Goal: Transaction & Acquisition: Purchase product/service

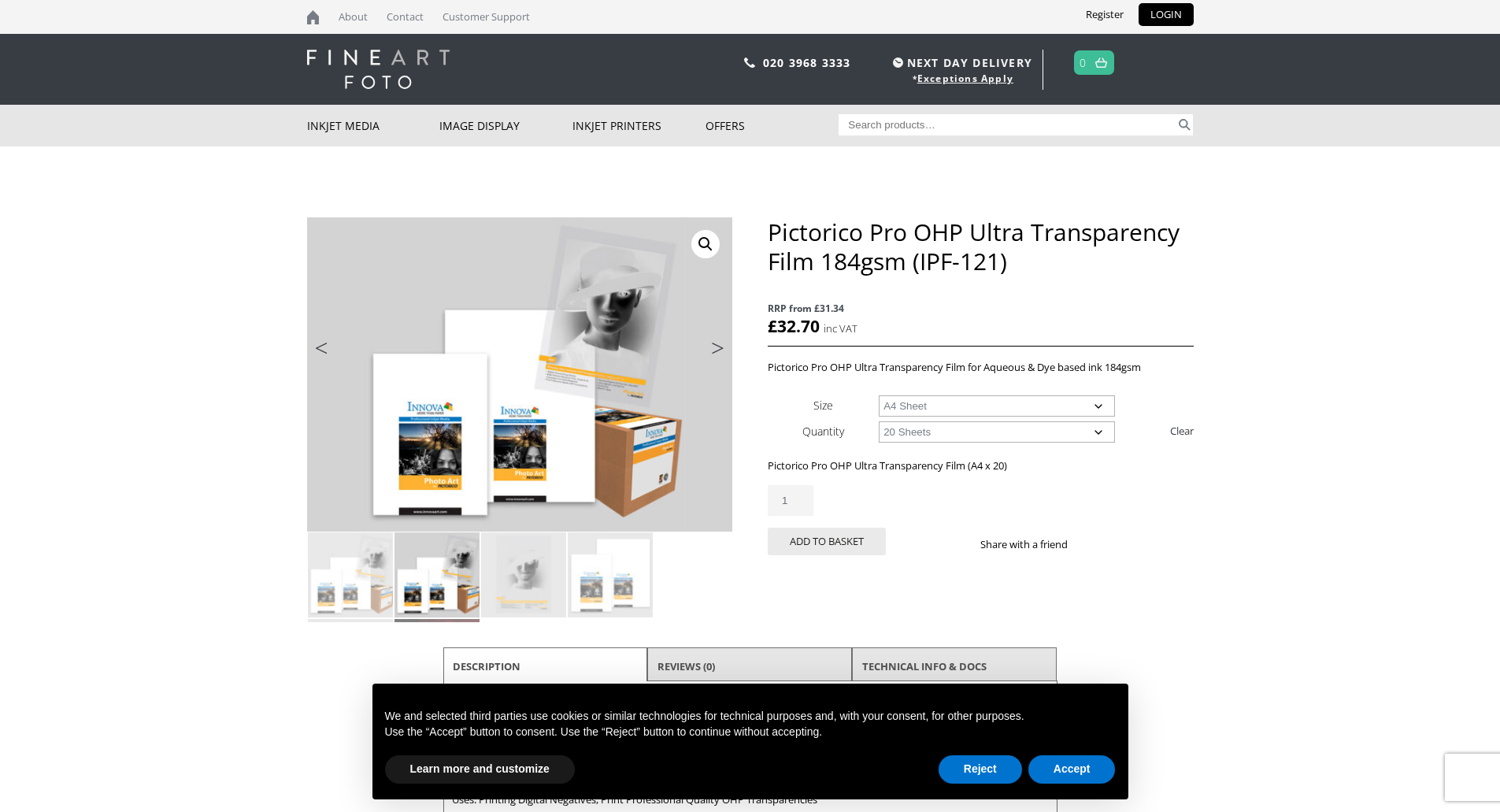
click at [1098, 431] on select "Choose an option 20 Sheets" at bounding box center [997, 432] width 237 height 21
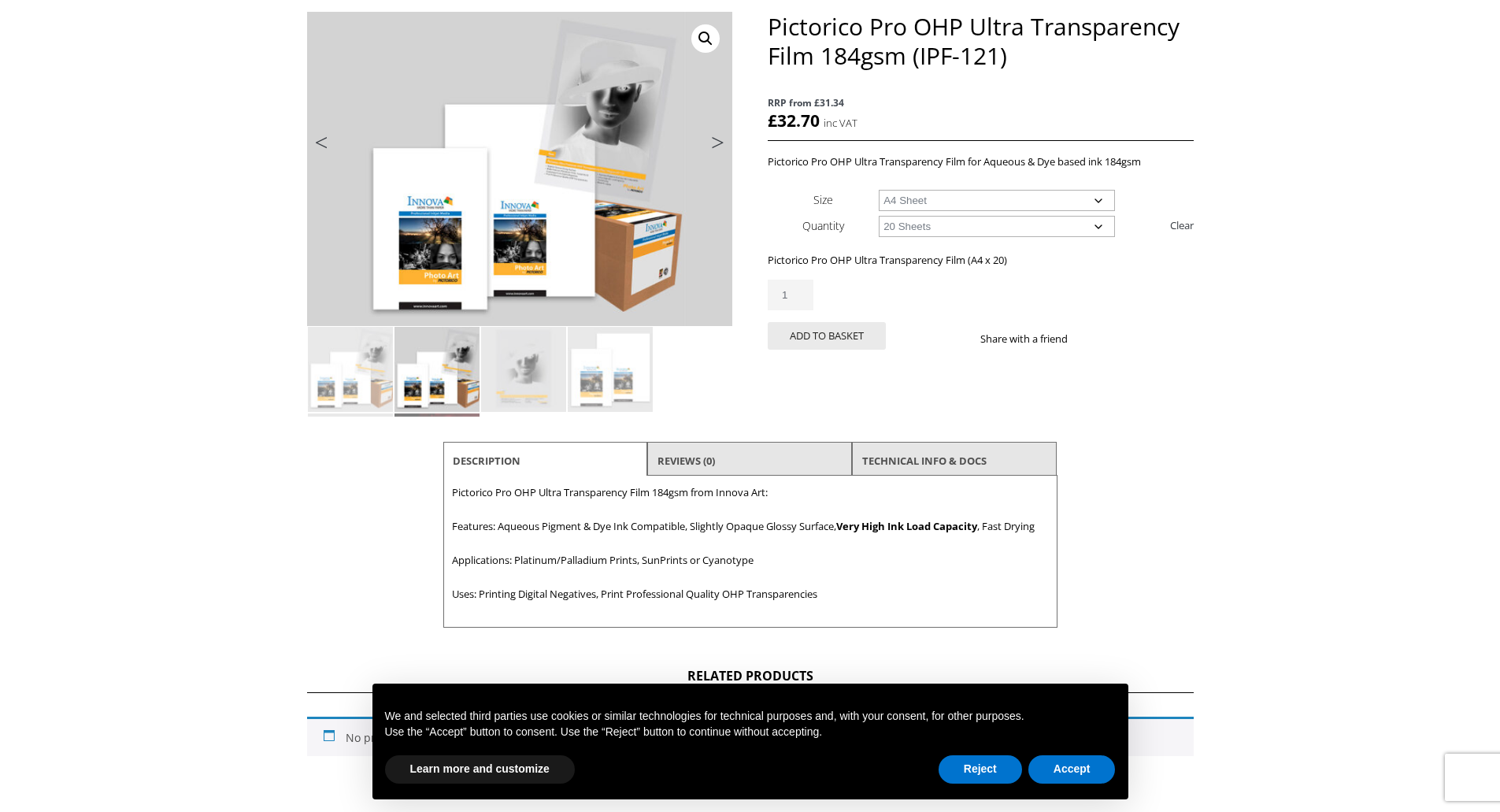
scroll to position [237, 0]
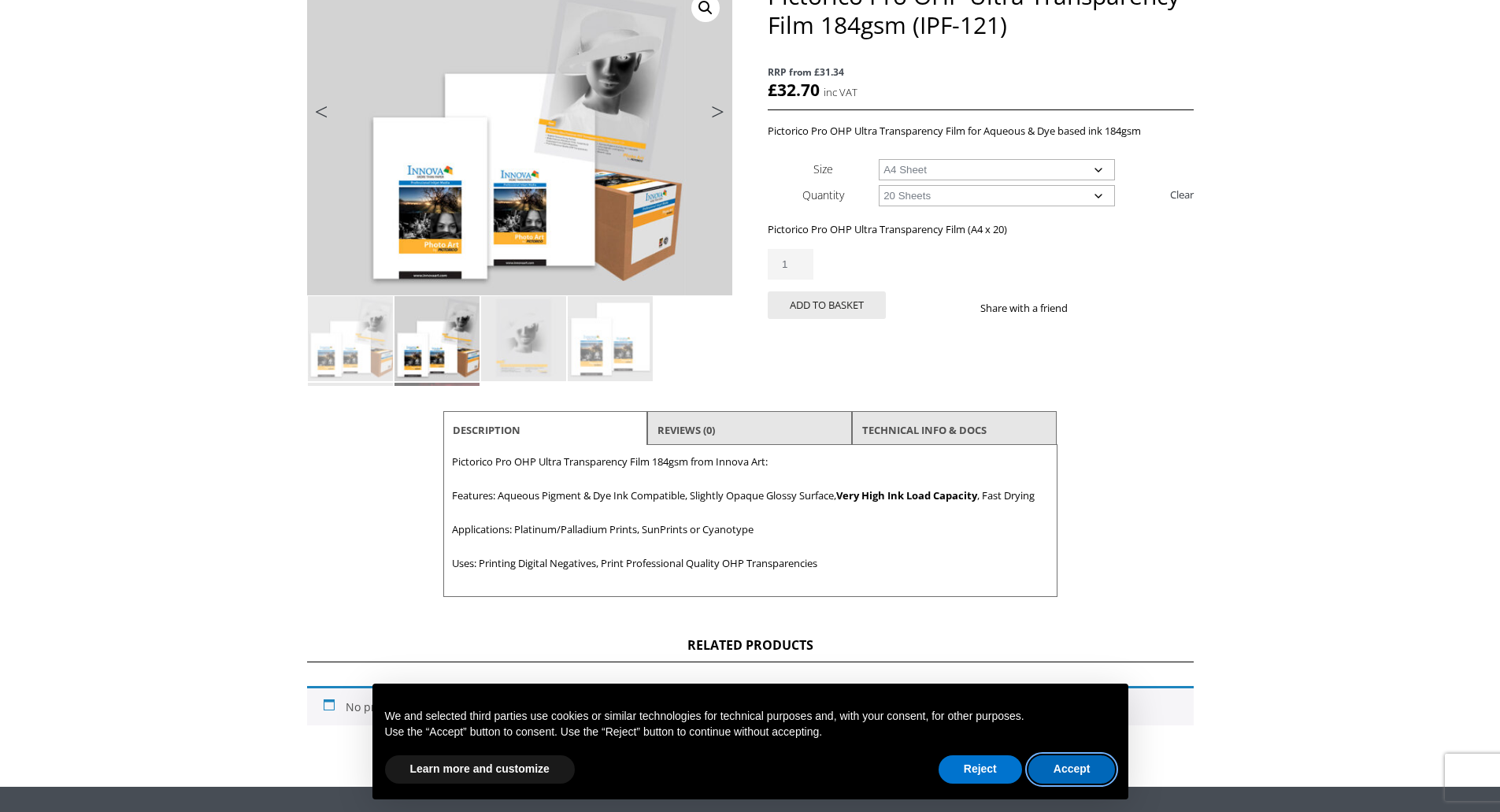
click at [1075, 769] on button "Accept" at bounding box center [1072, 769] width 87 height 28
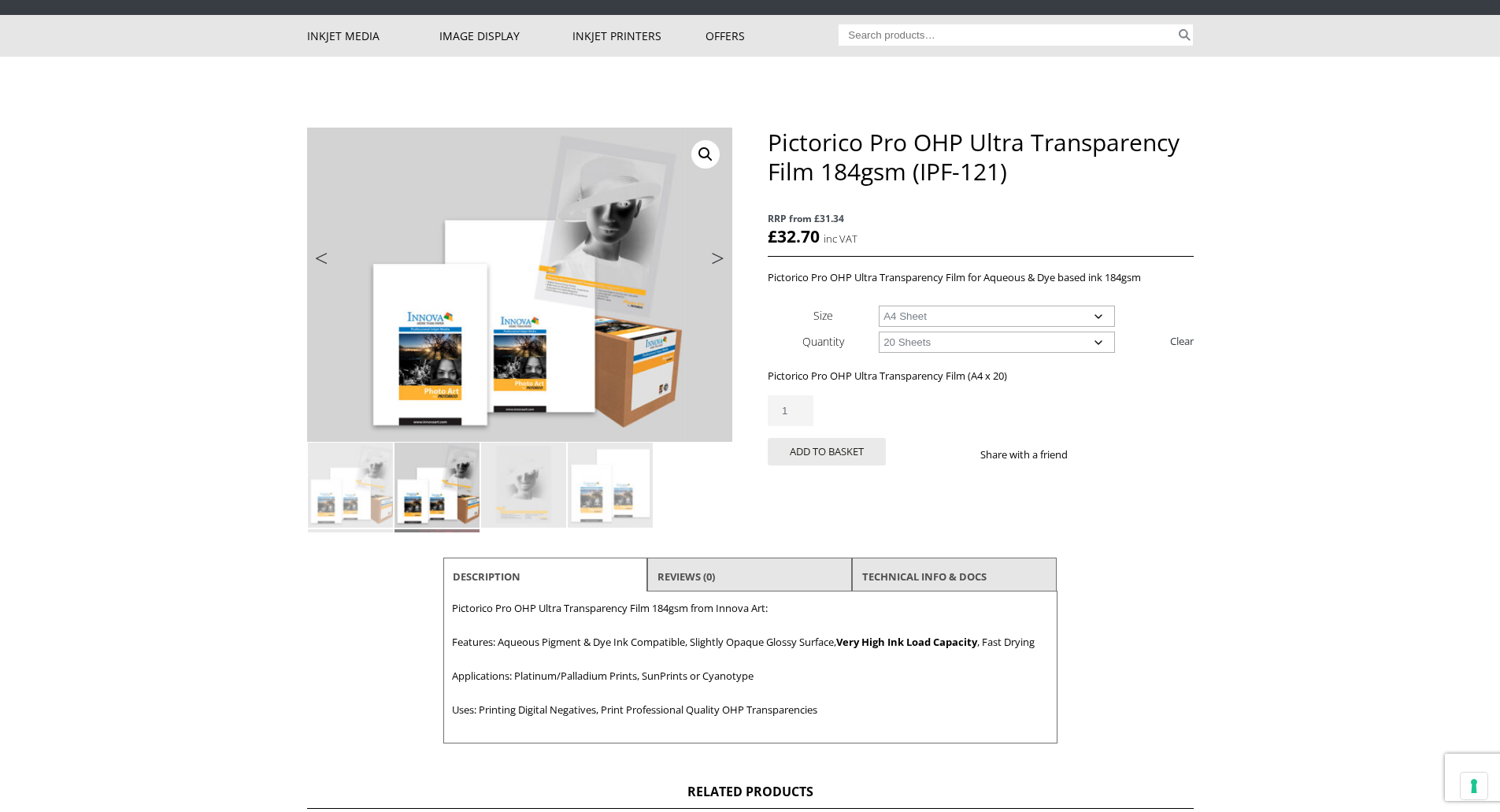
scroll to position [79, 0]
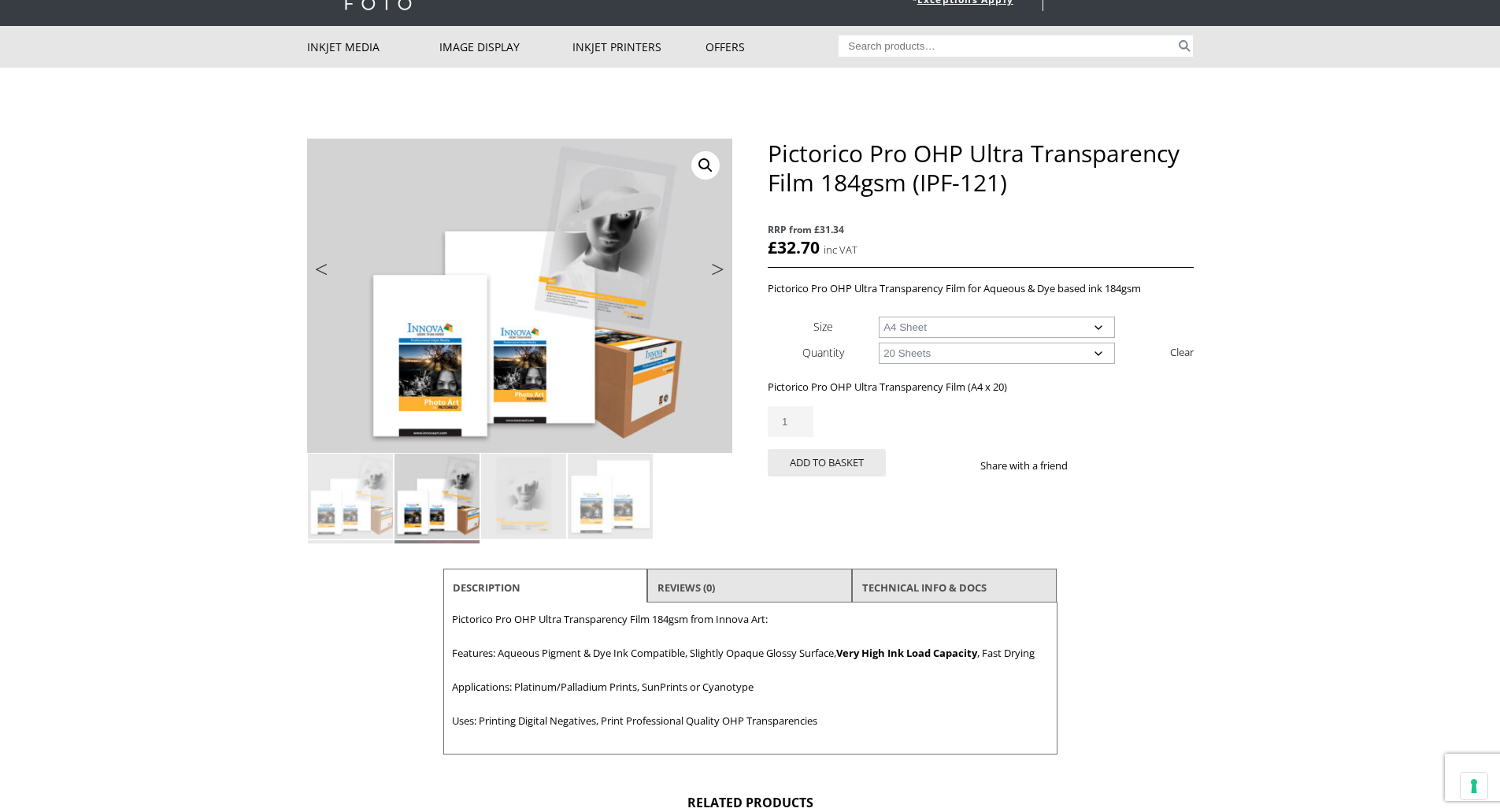
drag, startPoint x: 1022, startPoint y: 185, endPoint x: 757, endPoint y: 142, distance: 268.5
click at [757, 142] on div "🔍 Previous Next Pictorico Pro OHP Ultra Transparency Film 184gsm (IPF-121) RRP …" at bounding box center [750, 446] width 886 height 615
click at [924, 199] on div "Pictorico Pro OHP Ultra Transparency Film 184gsm (IPF-121) RRP from £31.34 £ 32…" at bounding box center [981, 326] width 426 height 375
drag, startPoint x: 766, startPoint y: 149, endPoint x: 825, endPoint y: 158, distance: 59.7
click at [825, 158] on div "🔍 Previous Next Pictorico Pro OHP Ultra Transparency Film 184gsm (IPF-121) RRP …" at bounding box center [750, 446] width 886 height 615
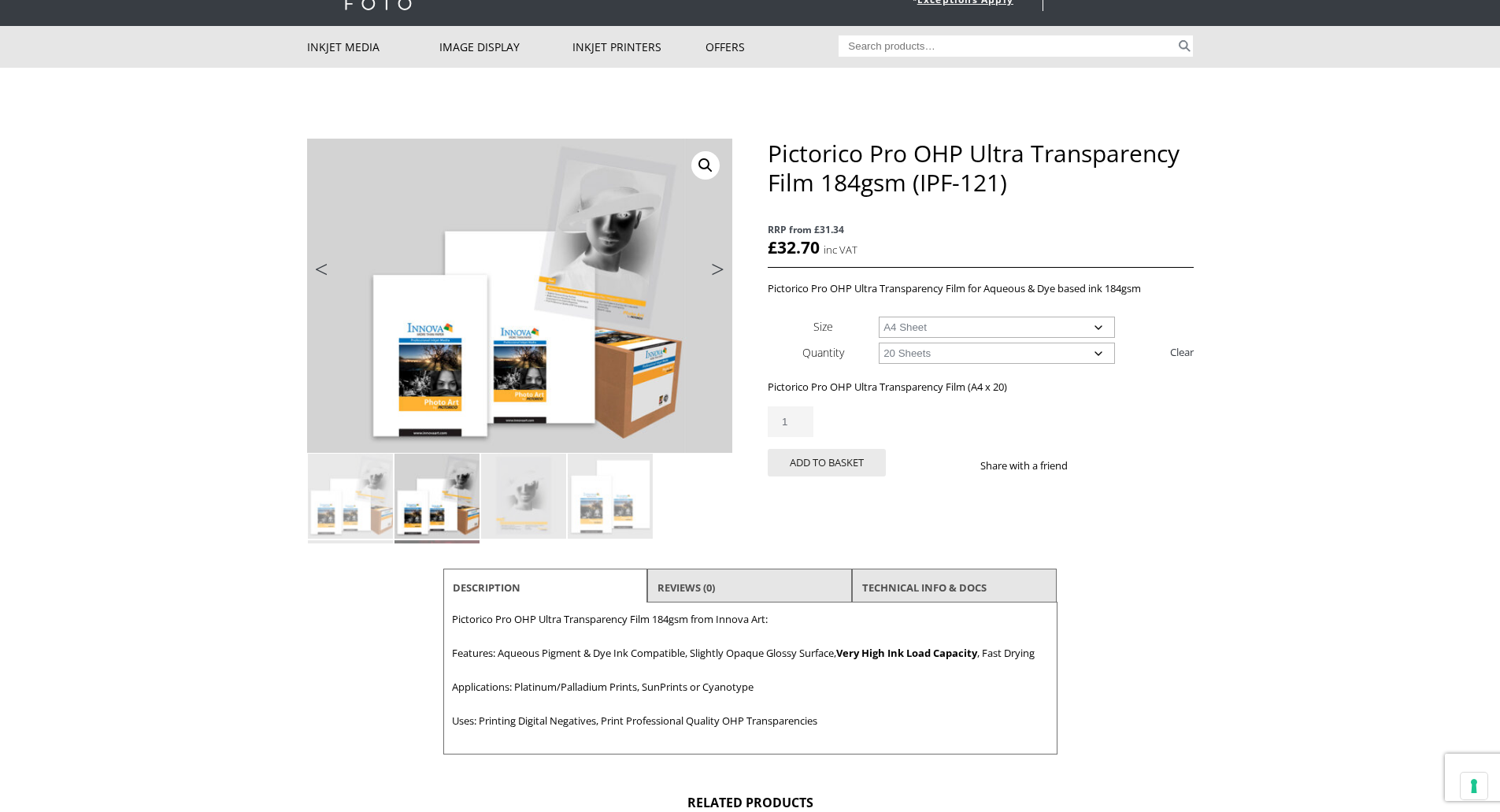
click at [789, 158] on h1 "Pictorico Pro OHP Ultra Transparency Film 184gsm (IPF-121)" at bounding box center [981, 168] width 426 height 58
drag, startPoint x: 766, startPoint y: 148, endPoint x: 786, endPoint y: 150, distance: 20.1
click at [786, 150] on div "🔍 Previous Next Pictorico Pro OHP Ultra Transparency Film 184gsm (IPF-121) RRP …" at bounding box center [750, 446] width 886 height 615
click at [1021, 189] on h1 "Pictorico Pro OHP Ultra Transparency Film 184gsm (IPF-121)" at bounding box center [981, 168] width 426 height 58
click at [1015, 184] on h1 "Pictorico Pro OHP Ultra Transparency Film 184gsm (IPF-121)" at bounding box center [981, 168] width 426 height 58
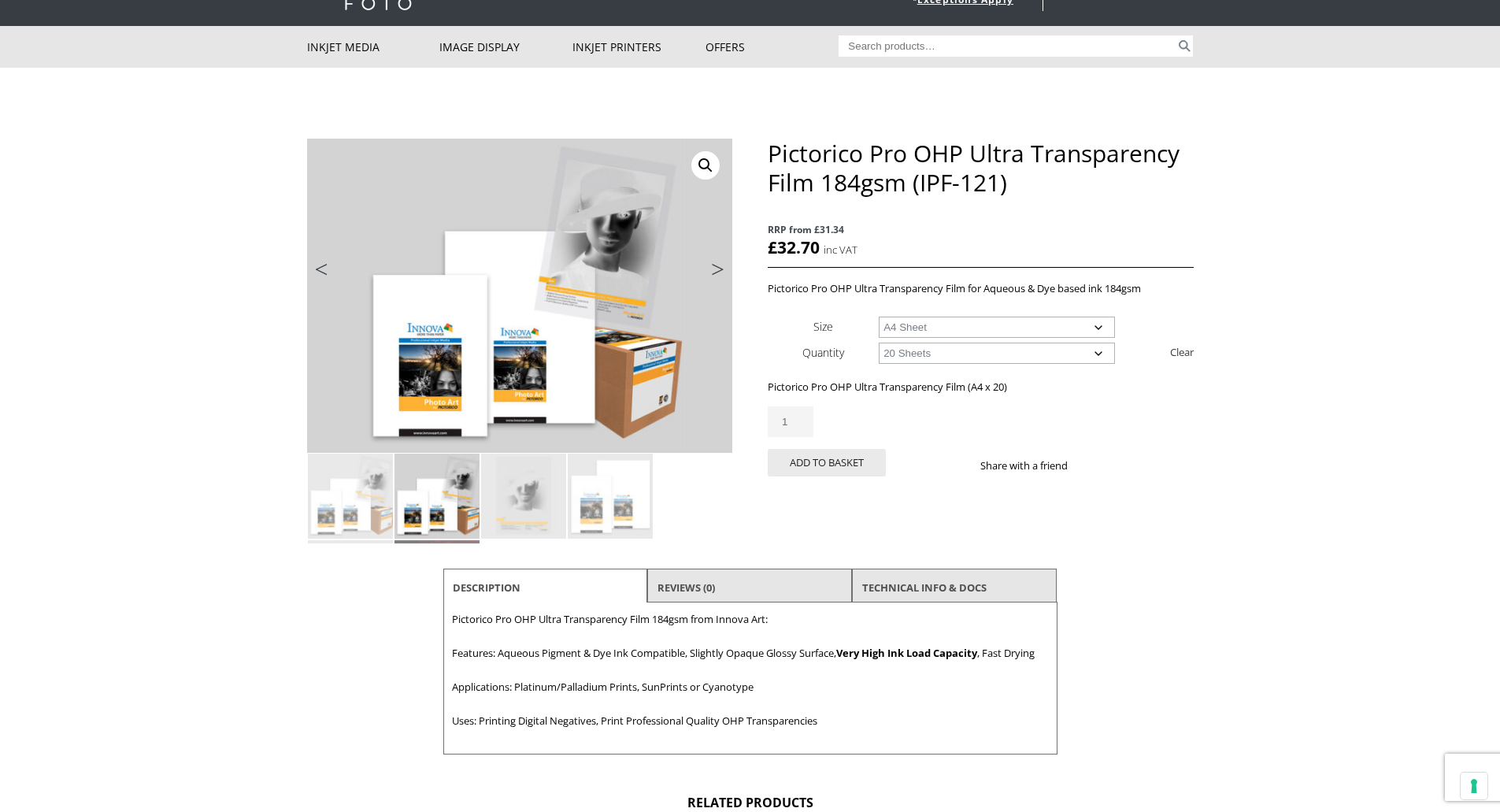
drag, startPoint x: 1033, startPoint y: 189, endPoint x: 1010, endPoint y: 189, distance: 23.0
click at [1010, 189] on h1 "Pictorico Pro OHP Ultra Transparency Film 184gsm (IPF-121)" at bounding box center [981, 168] width 426 height 58
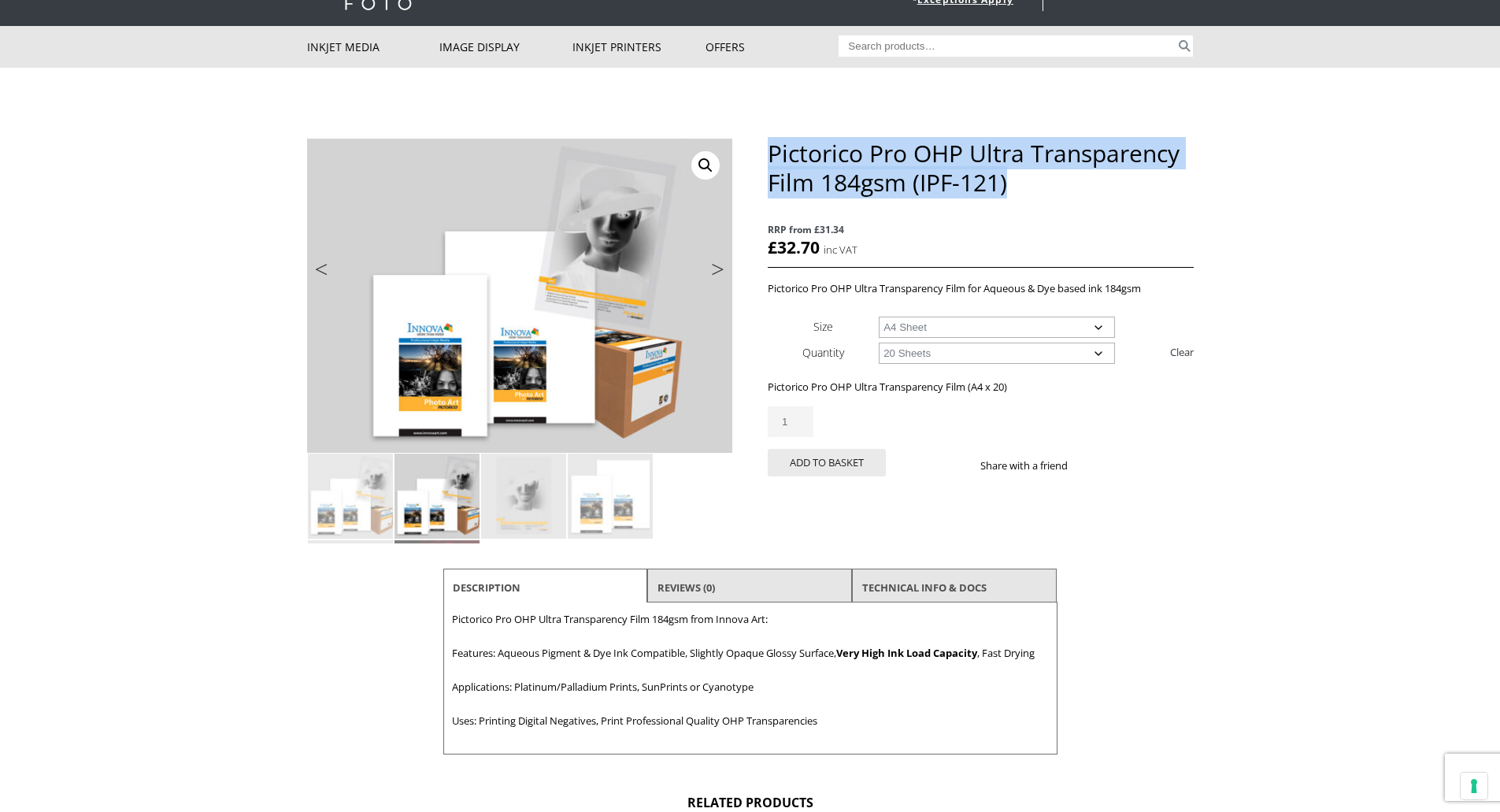
drag, startPoint x: 1010, startPoint y: 182, endPoint x: 770, endPoint y: 145, distance: 242.8
click at [770, 145] on h1 "Pictorico Pro OHP Ultra Transparency Film 184gsm (IPF-121)" at bounding box center [981, 168] width 426 height 58
copy h1 "Pictorico Pro OHP Ultra Transparency Film 184gsm (IPF-121)"
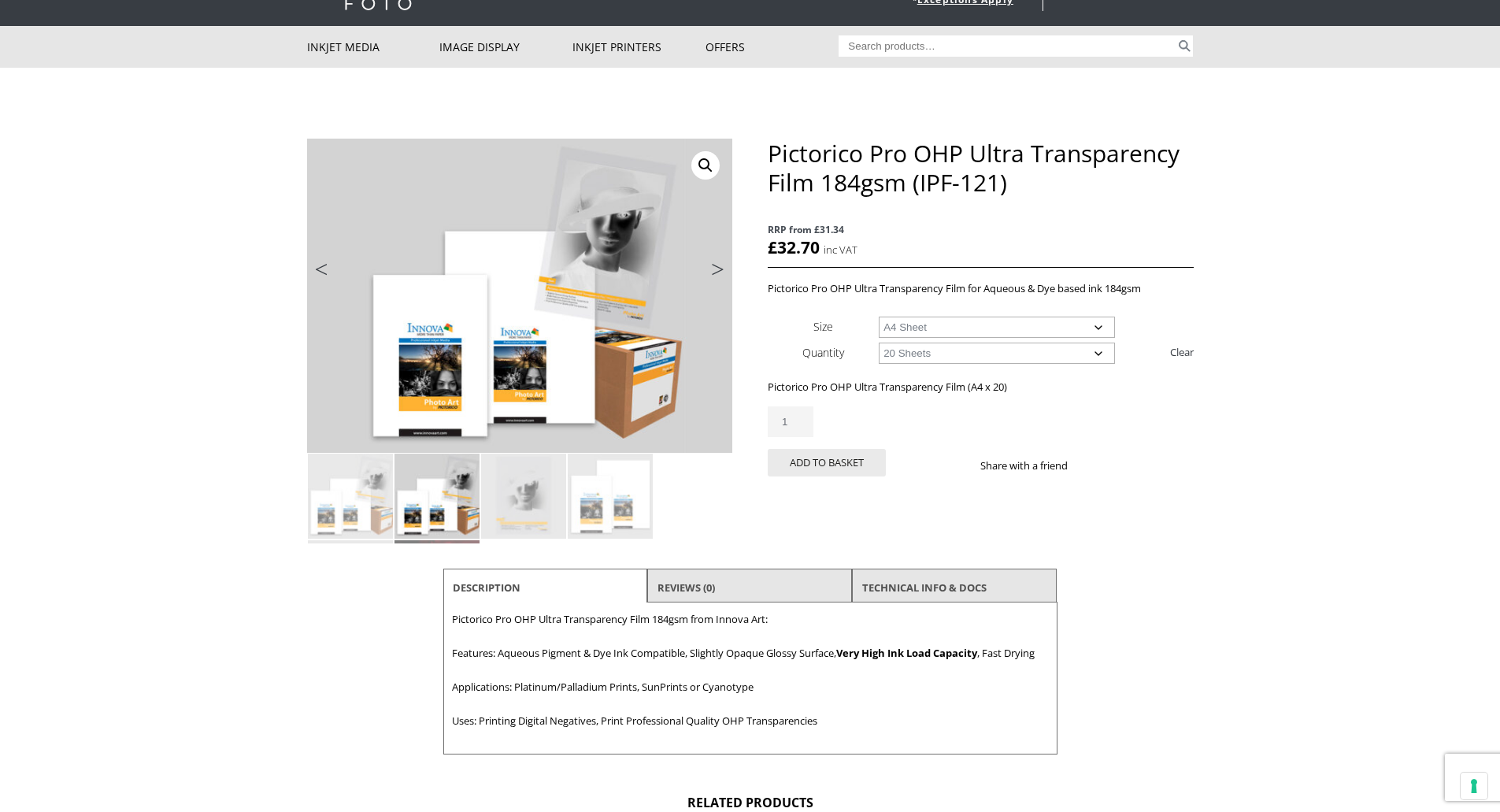
click at [1255, 445] on body "NEXT DAY DELIVERY * Exceptions Apply About Contact Customer Support Register LO…" at bounding box center [750, 327] width 1500 height 812
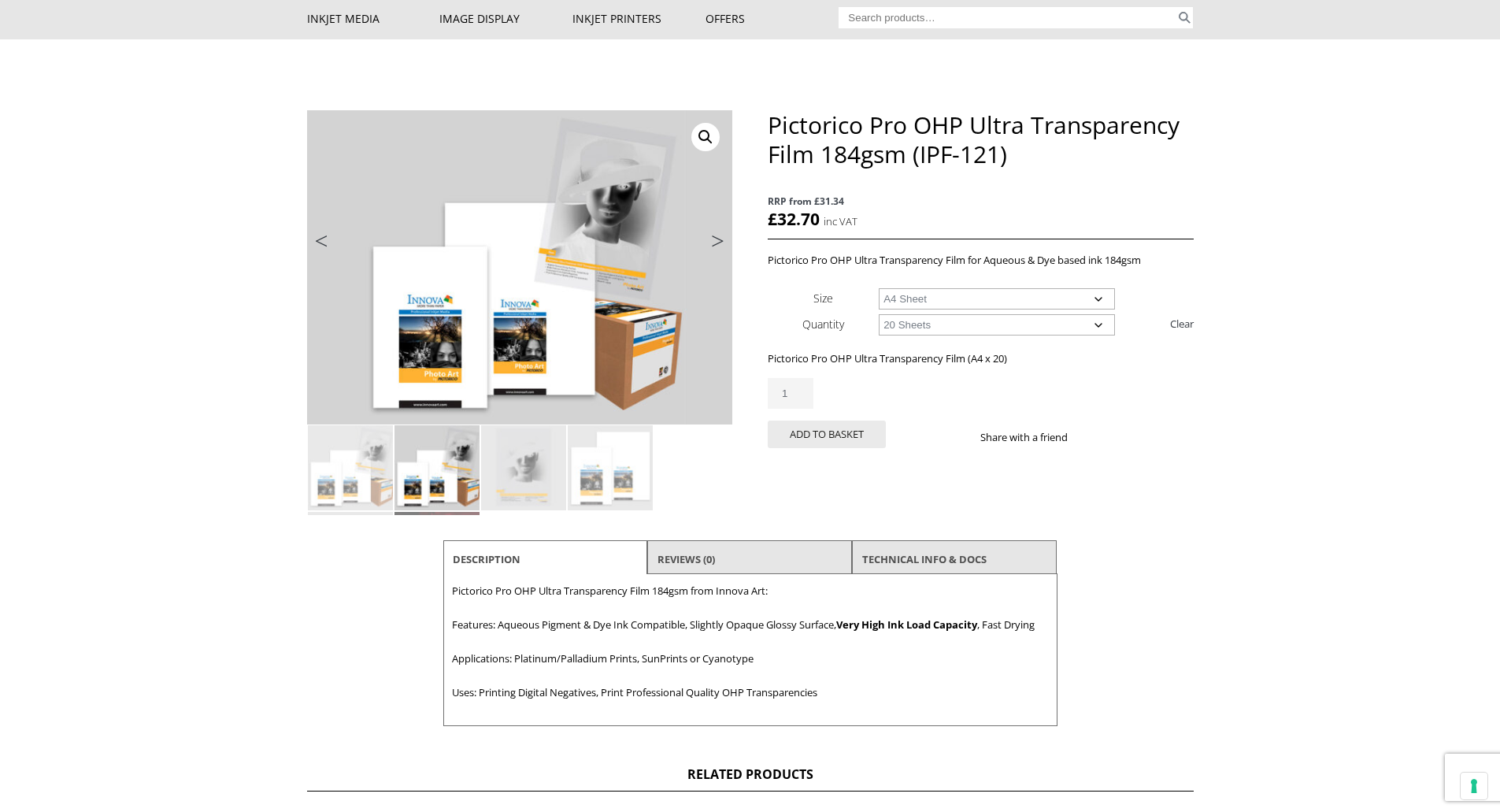
scroll to position [0, 0]
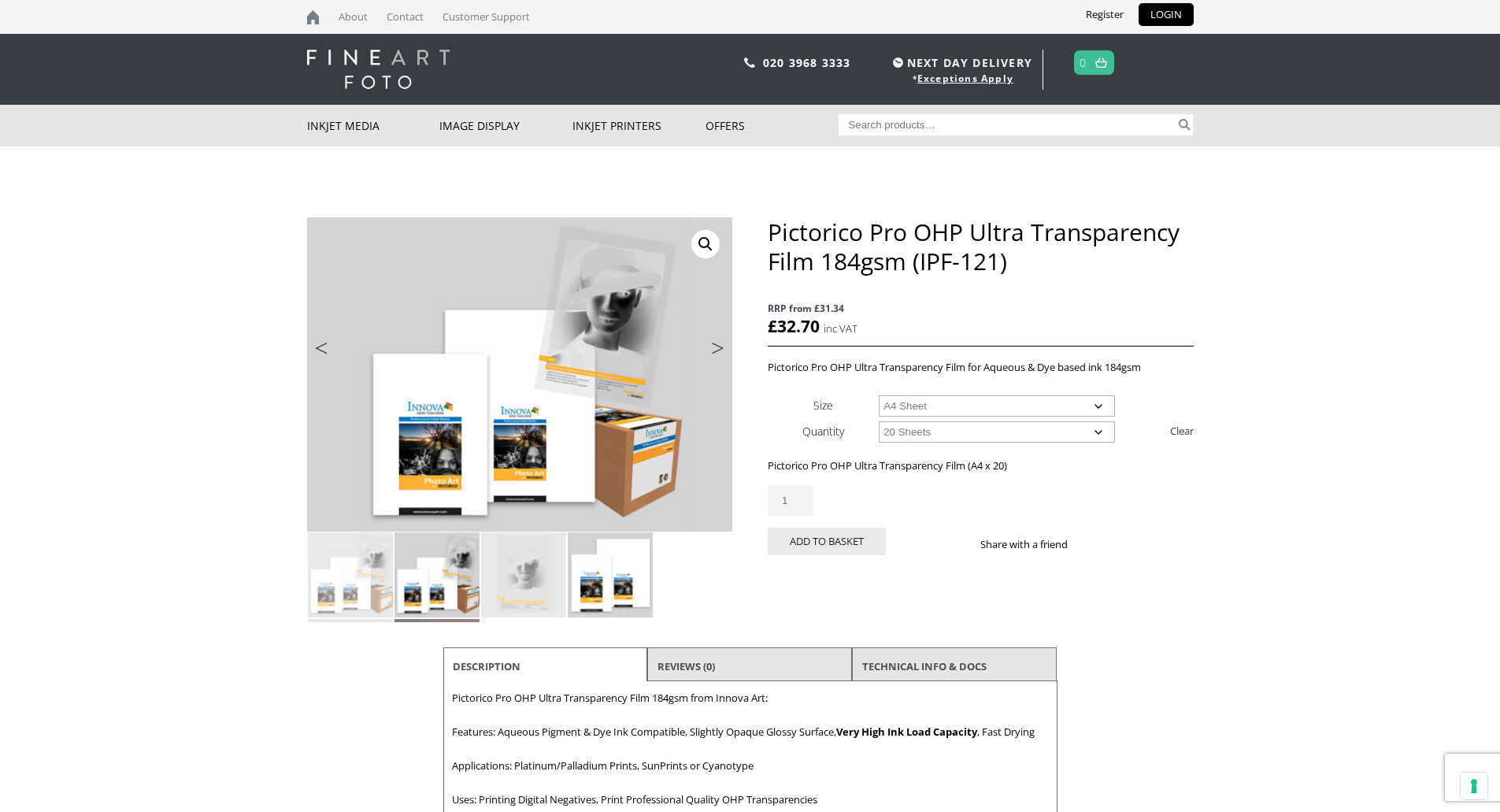
click at [613, 593] on img at bounding box center [610, 575] width 85 height 85
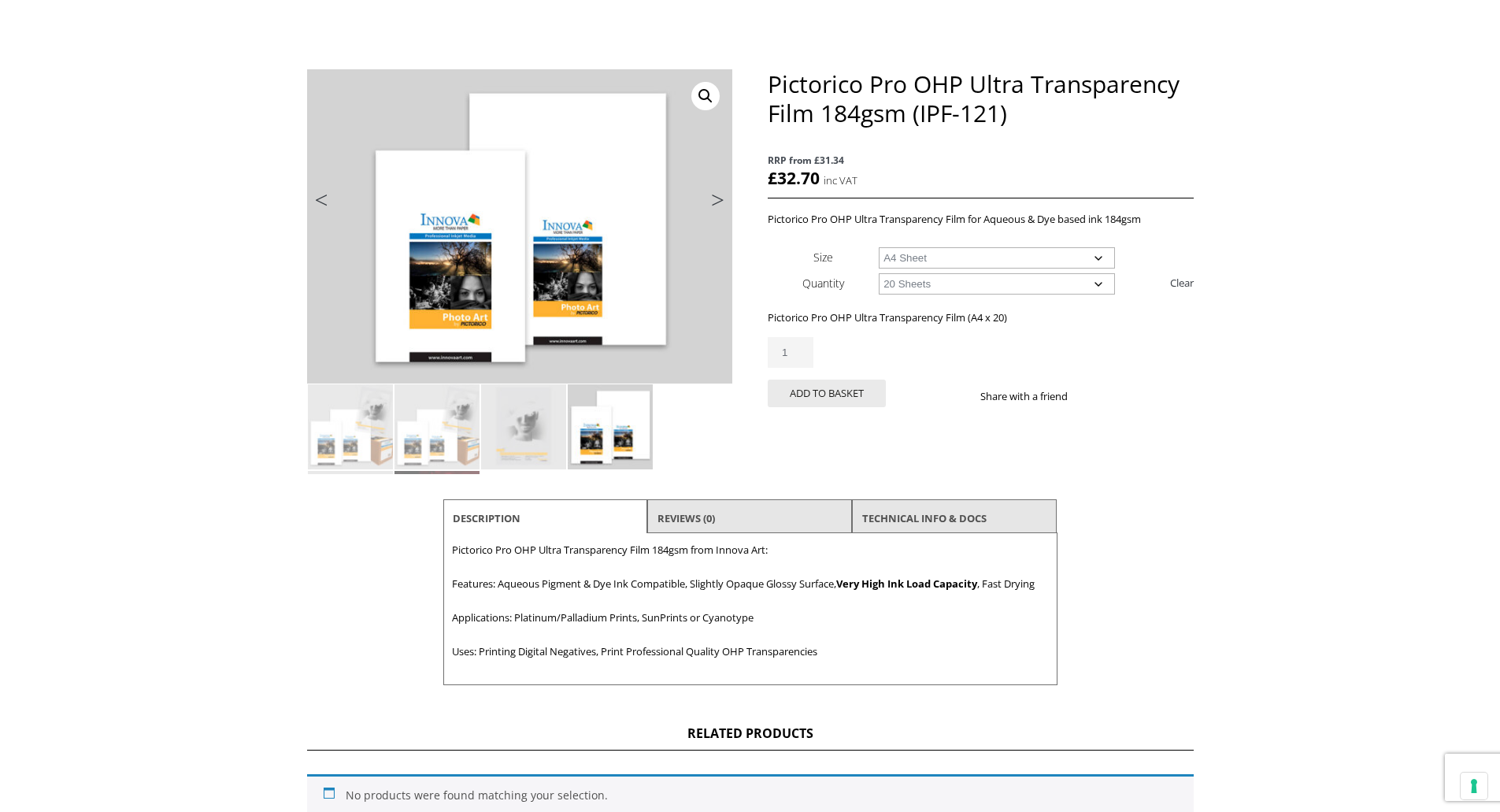
scroll to position [157, 0]
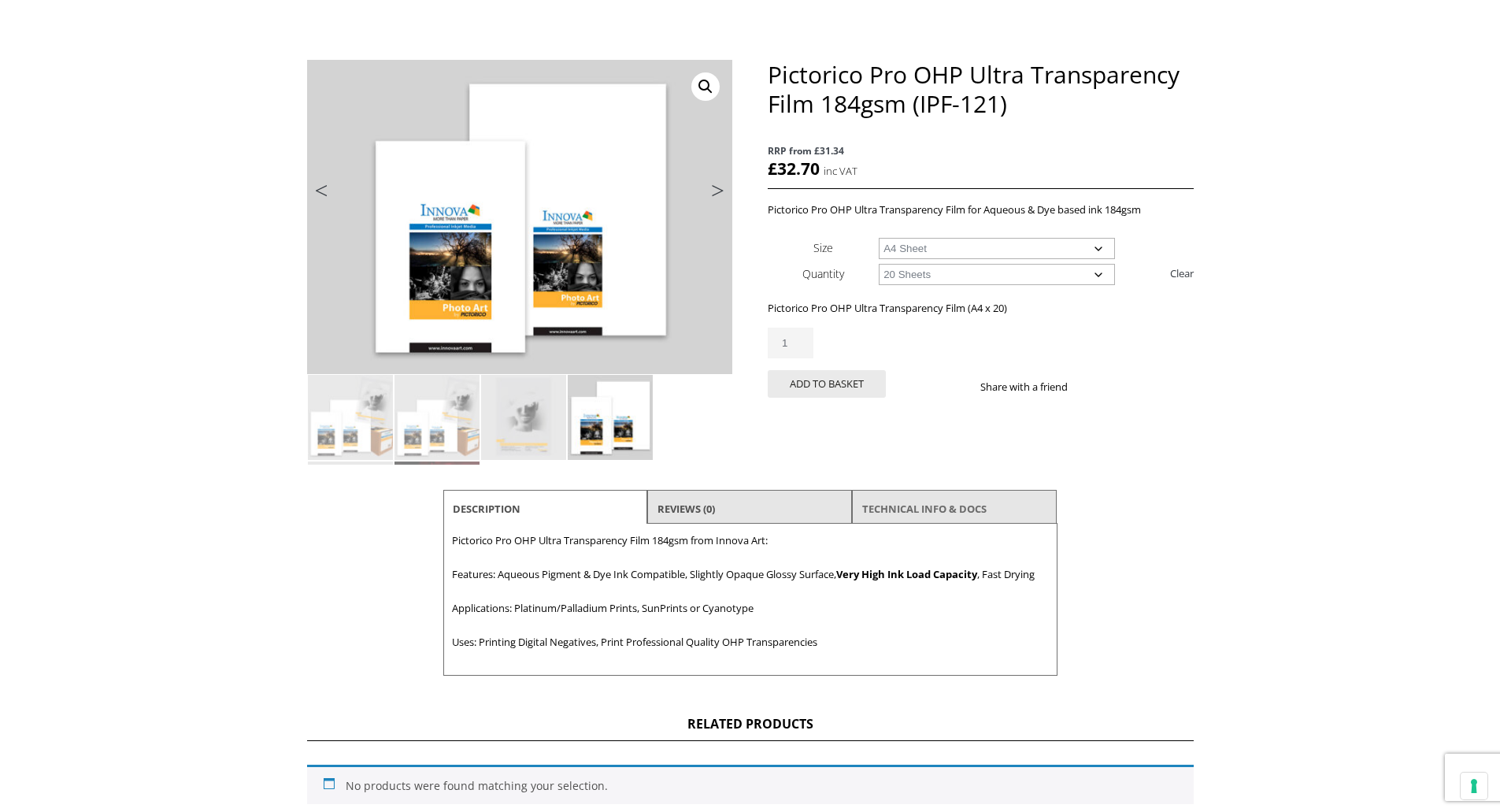
click at [918, 508] on link "TECHNICAL INFO & DOCS" at bounding box center [924, 508] width 124 height 28
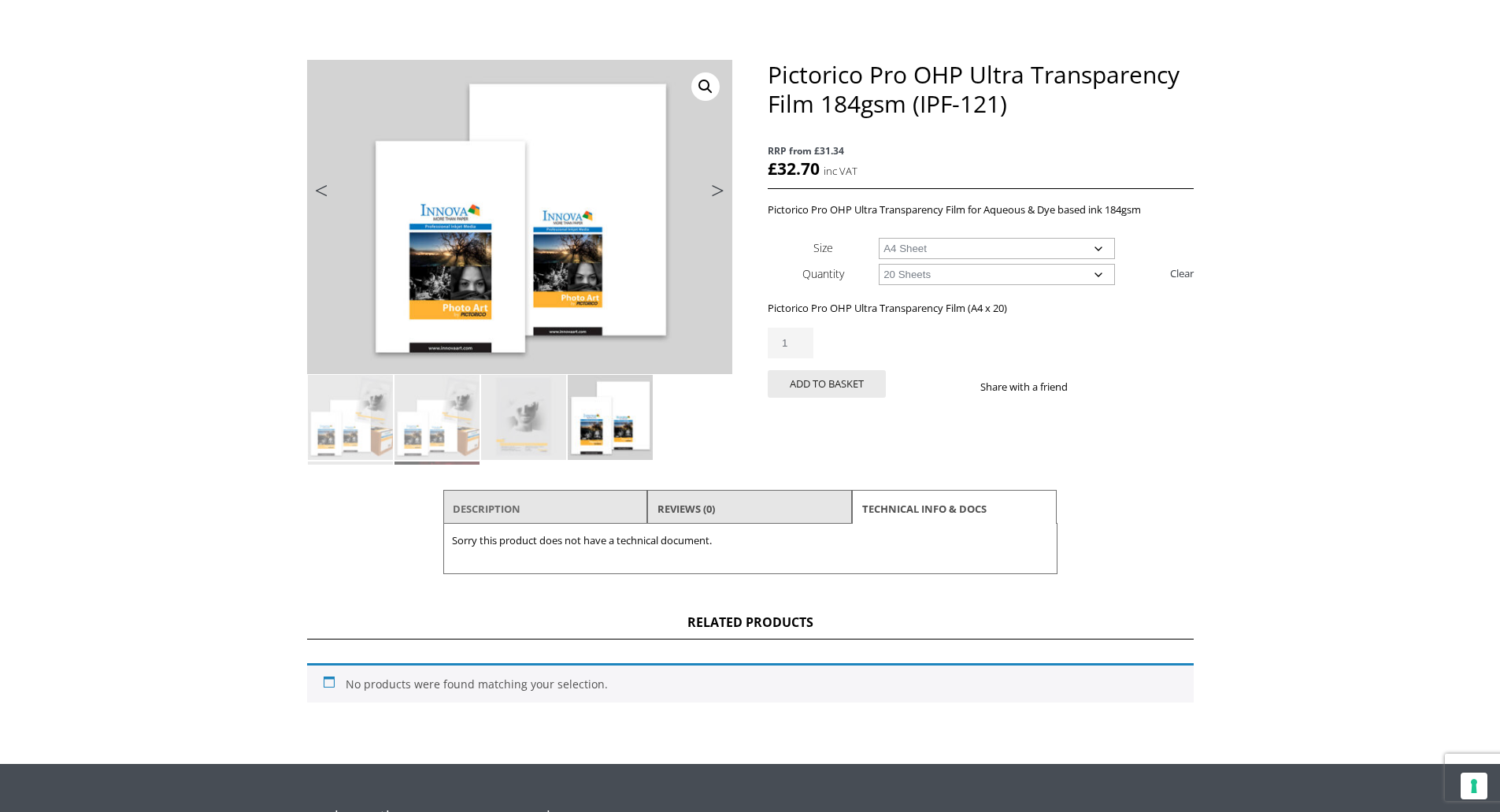
click at [509, 502] on link "Description" at bounding box center [486, 508] width 68 height 28
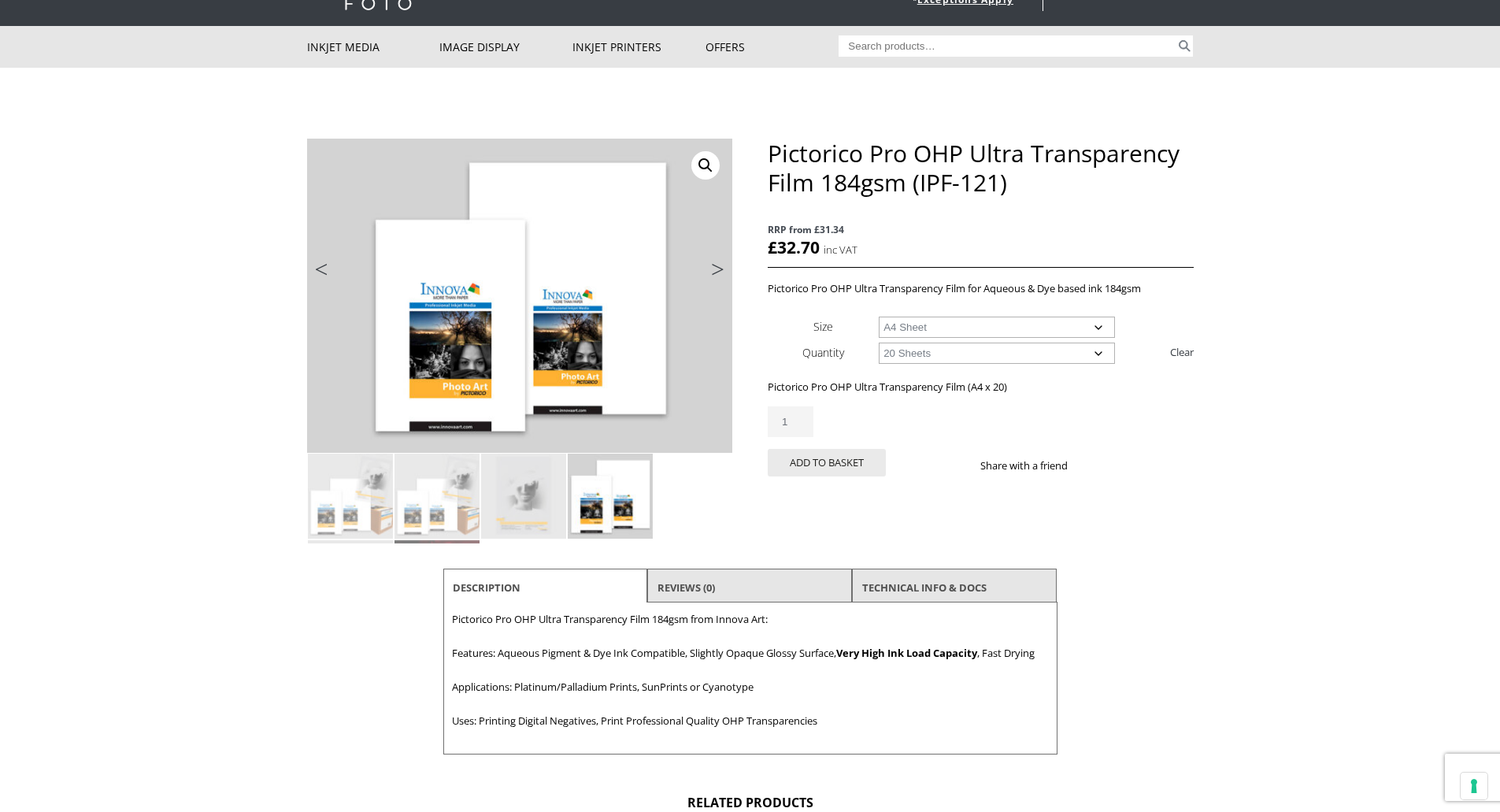
scroll to position [0, 0]
